Goal: Transaction & Acquisition: Purchase product/service

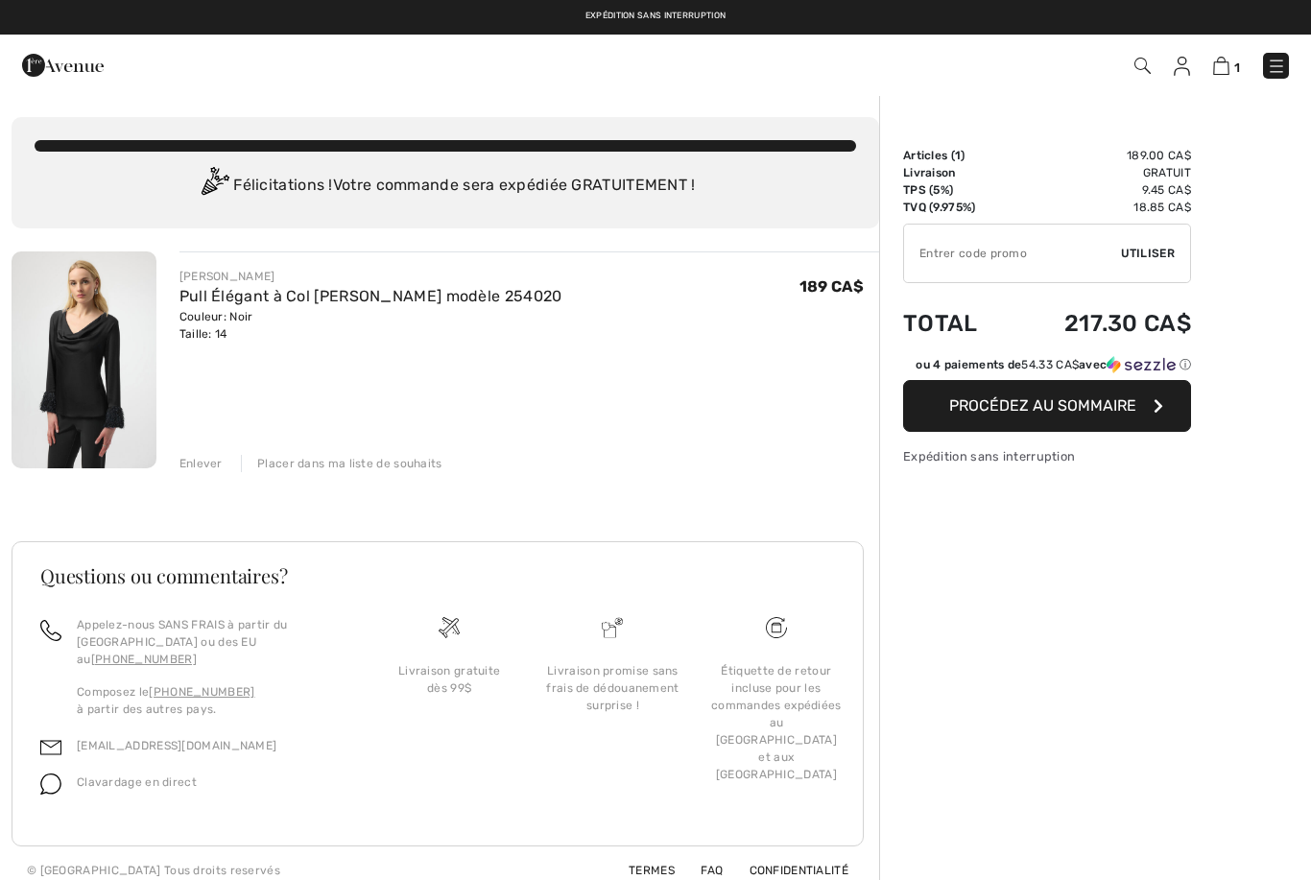
click at [1064, 263] on input "TEXT" at bounding box center [1012, 254] width 217 height 58
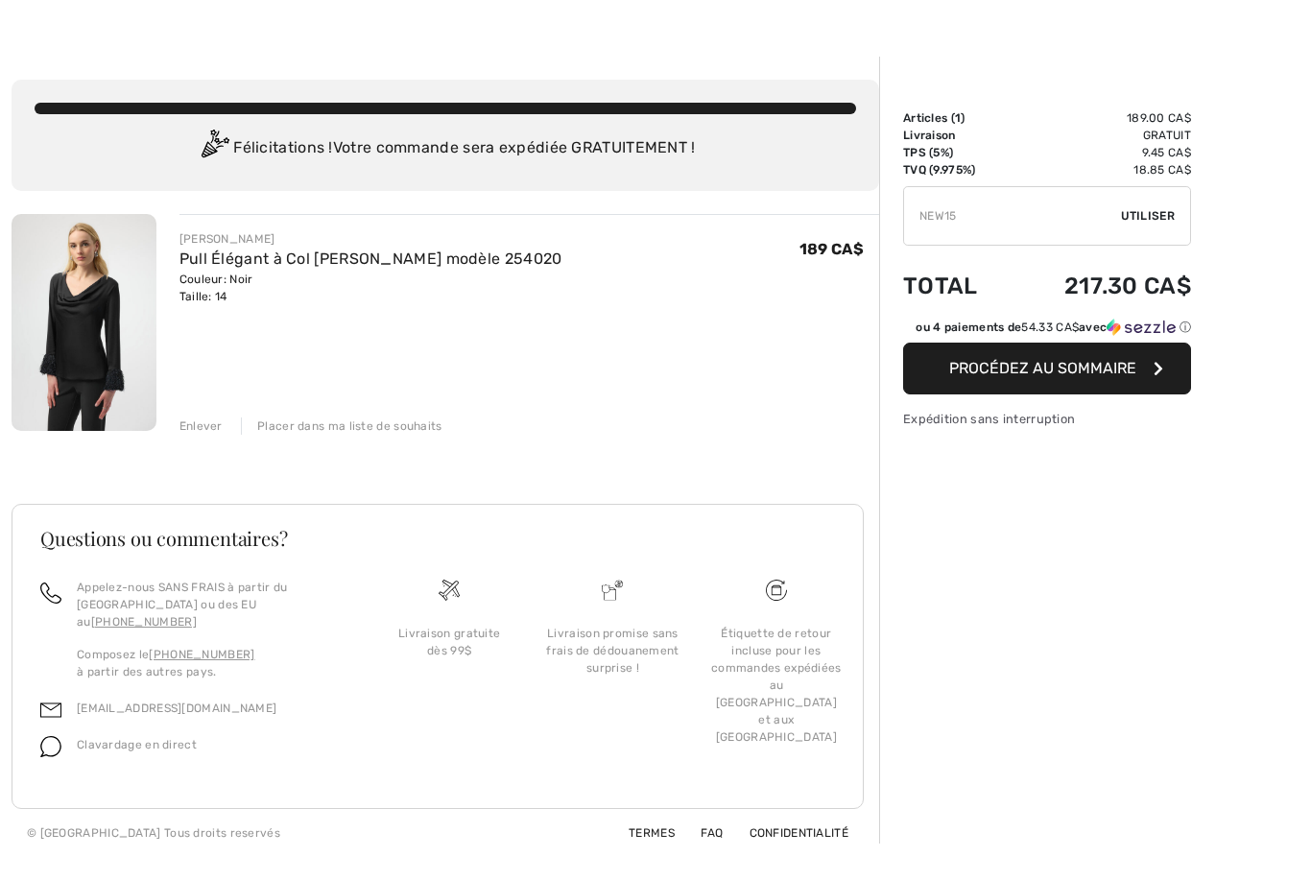
type input "NEW15"
click at [1082, 381] on button "Procédez au sommaire" at bounding box center [1047, 406] width 288 height 52
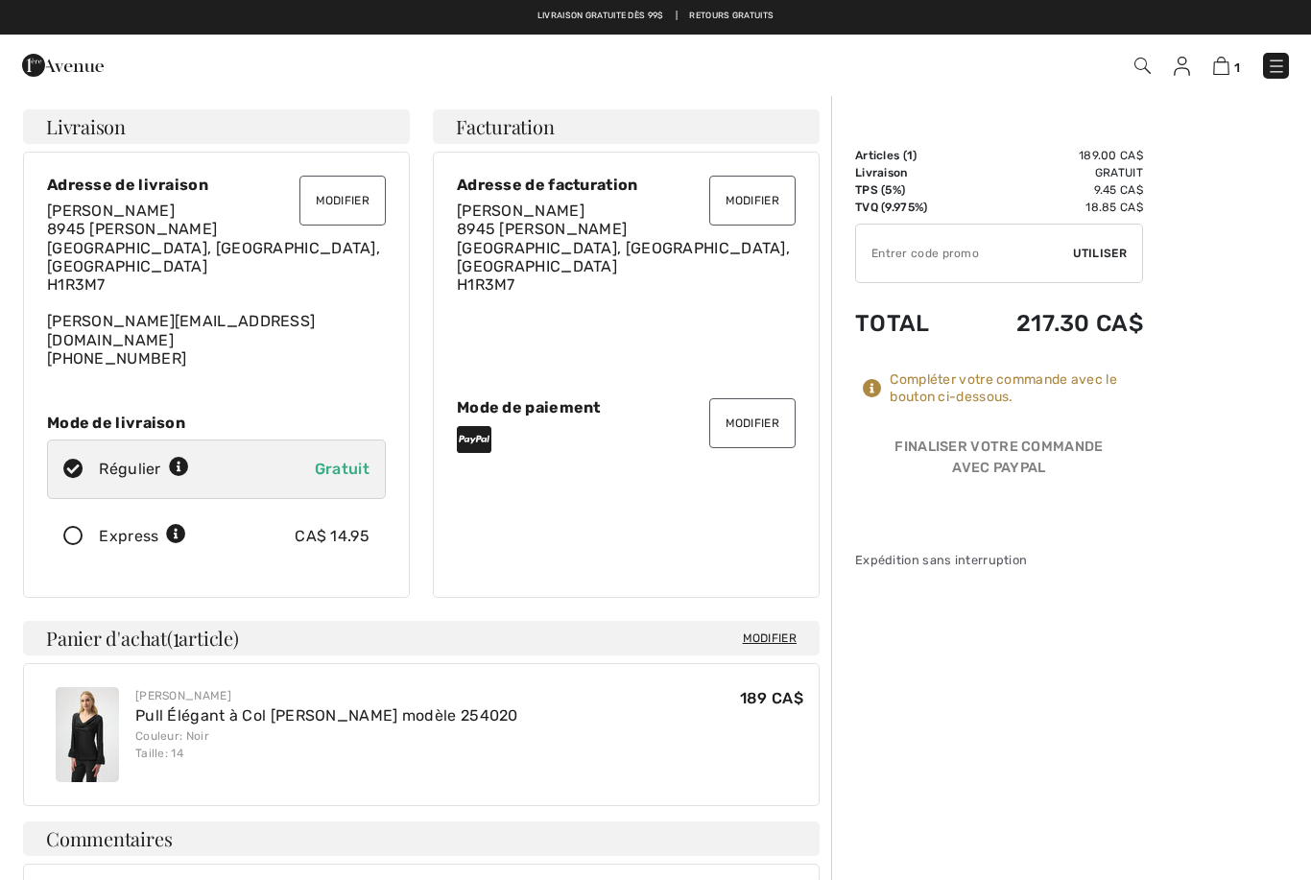
click at [970, 261] on input "TEXT" at bounding box center [964, 254] width 217 height 58
type input "NEW15"
click at [1106, 261] on span "Utiliser" at bounding box center [1100, 253] width 54 height 17
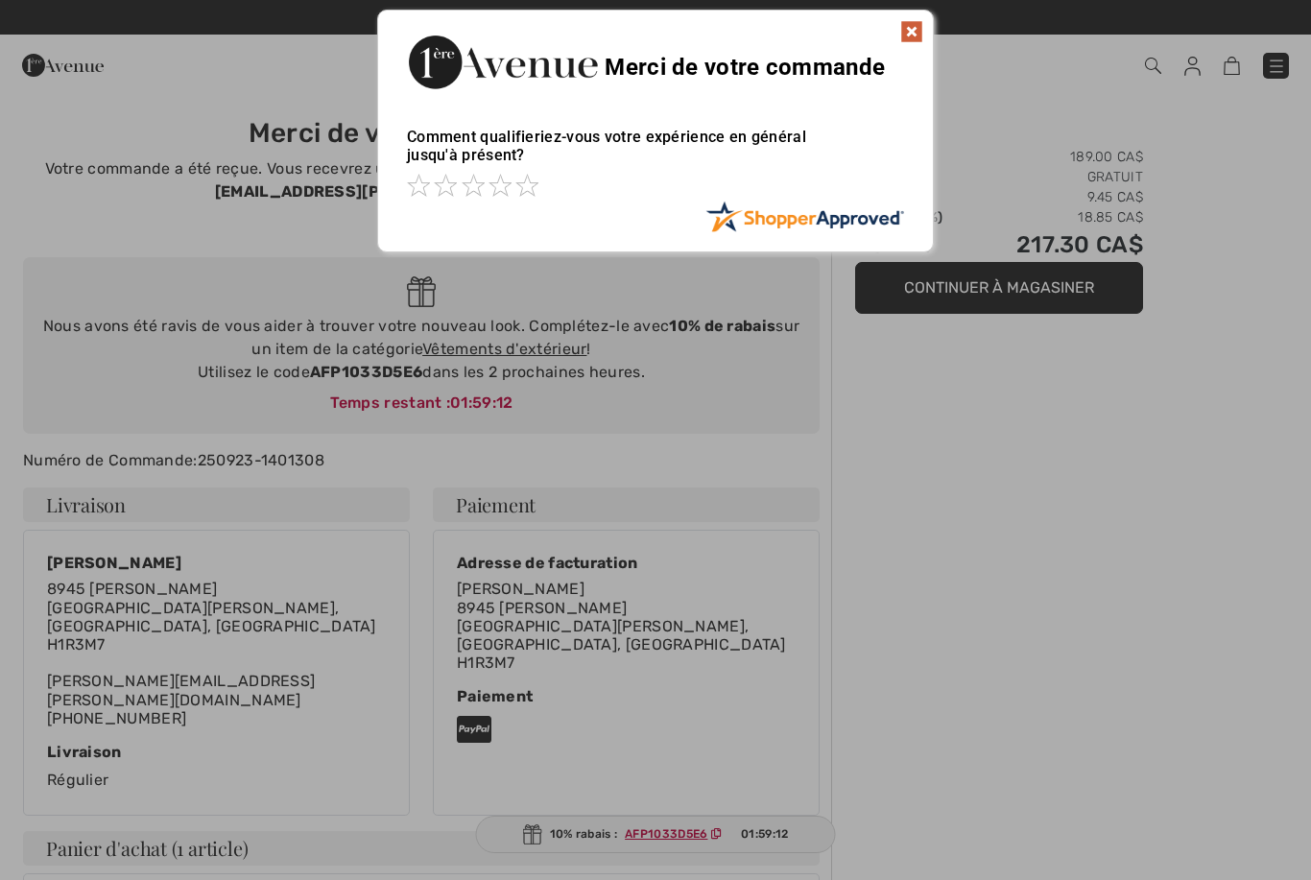
click at [915, 41] on img at bounding box center [911, 31] width 23 height 23
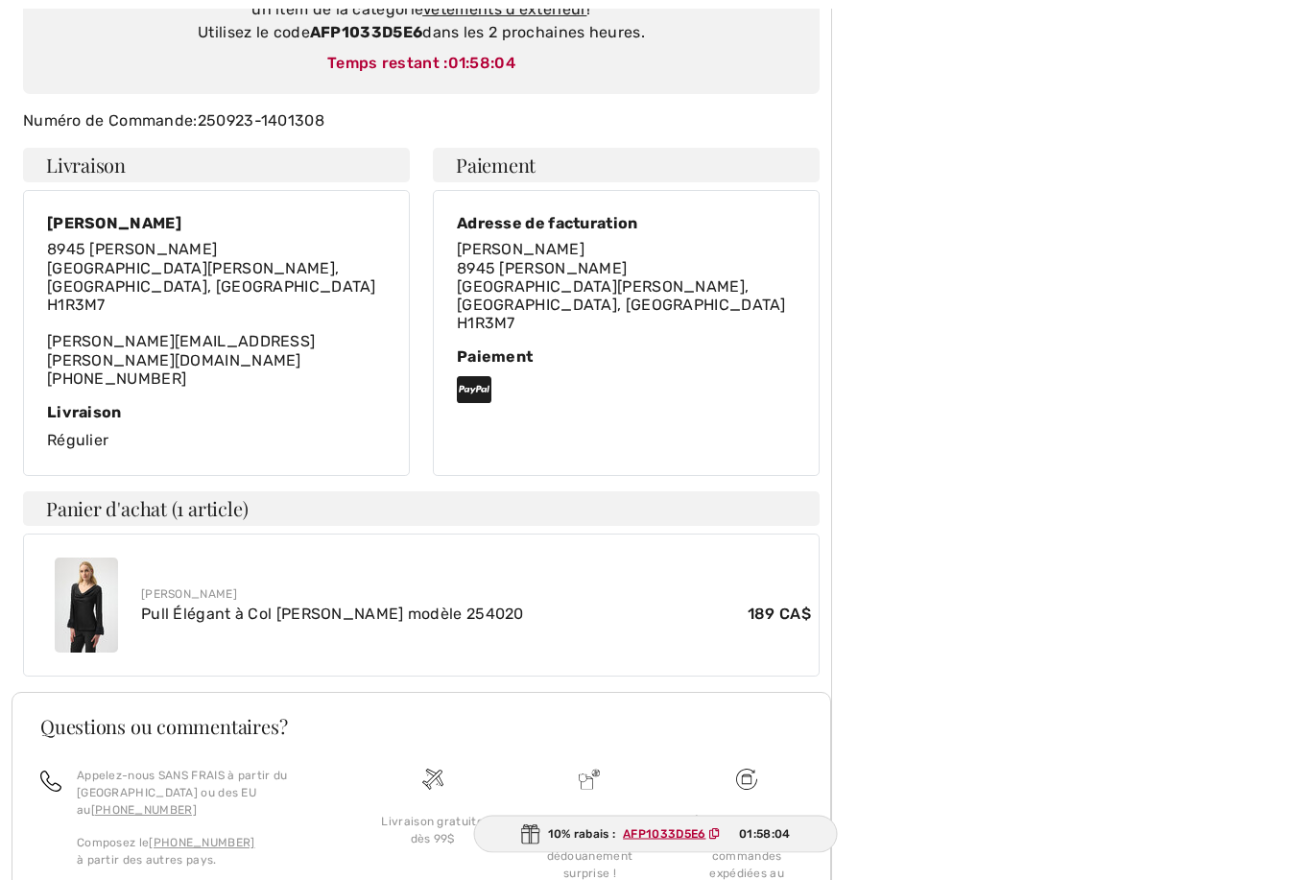
scroll to position [388, 0]
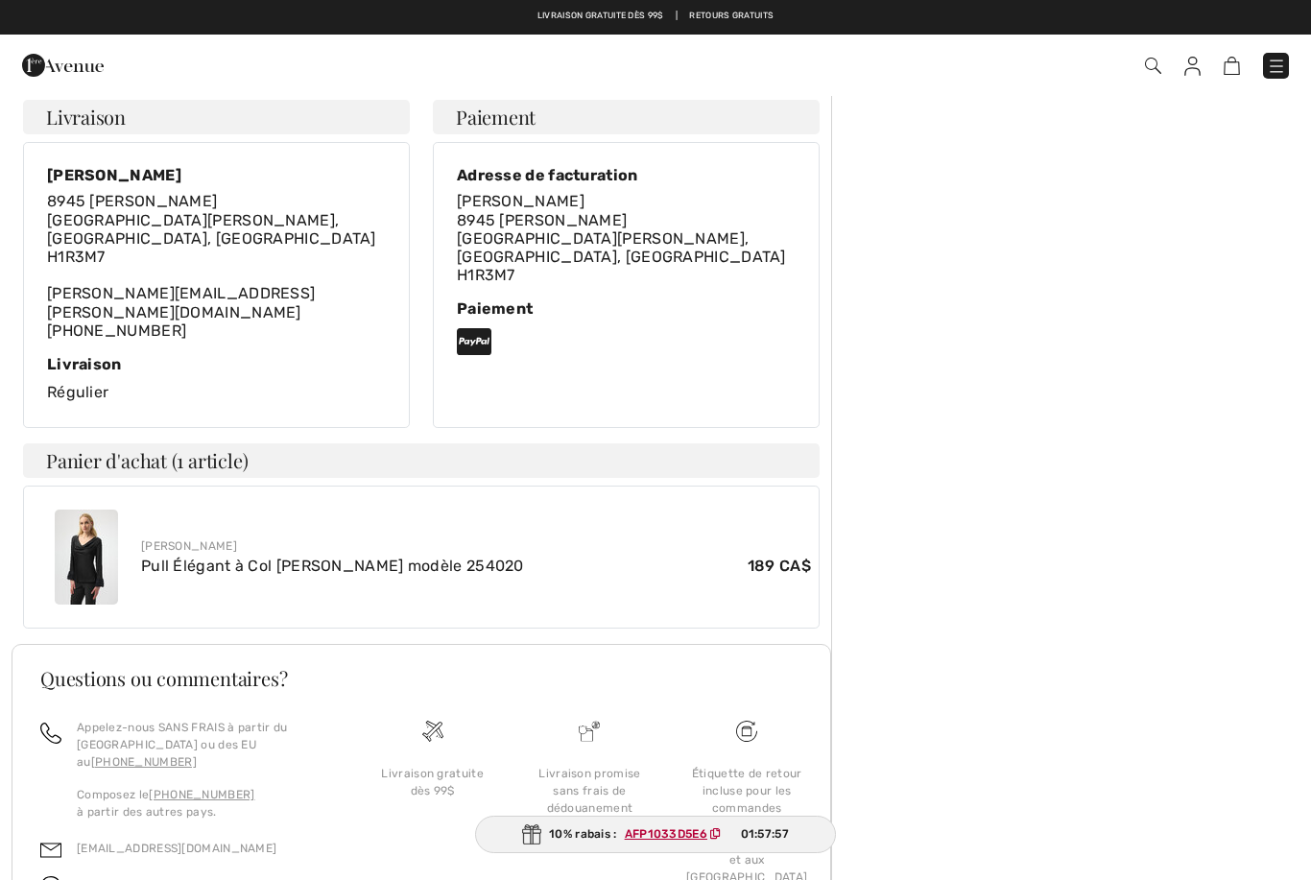
click at [147, 872] on div "Clavardage en direct" at bounding box center [128, 890] width 135 height 36
click at [56, 876] on img at bounding box center [50, 886] width 21 height 21
click at [72, 872] on div "Clavardage en direct" at bounding box center [128, 890] width 135 height 36
click at [139, 841] on link "[EMAIL_ADDRESS][DOMAIN_NAME]" at bounding box center [177, 847] width 200 height 13
